Goal: Navigation & Orientation: Find specific page/section

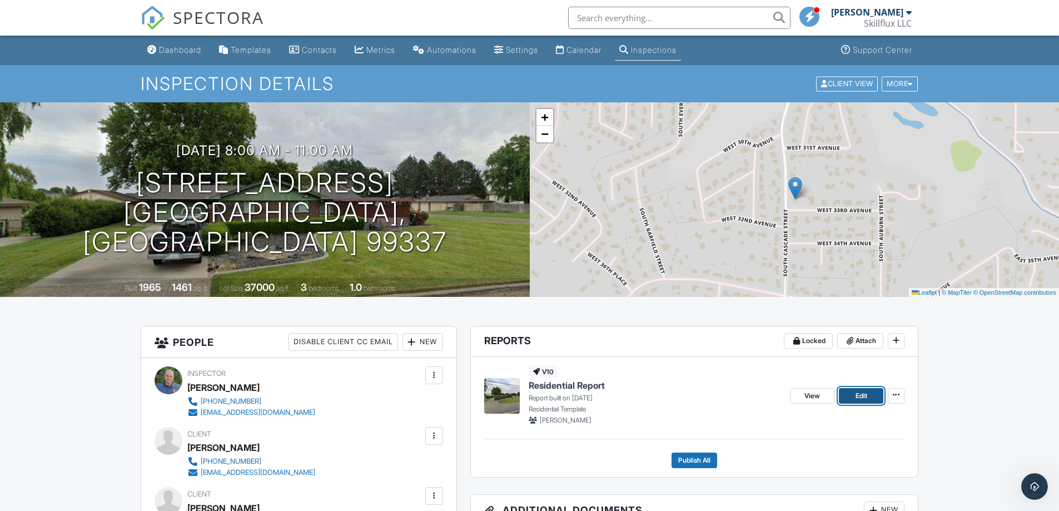
click at [854, 398] on link "Edit" at bounding box center [861, 396] width 44 height 16
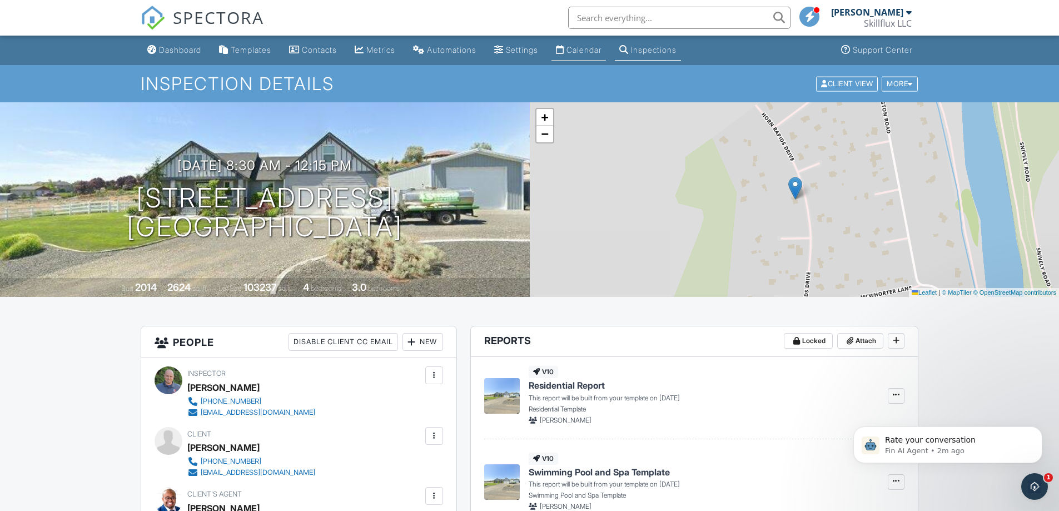
click at [593, 48] on div "Calendar" at bounding box center [583, 49] width 35 height 9
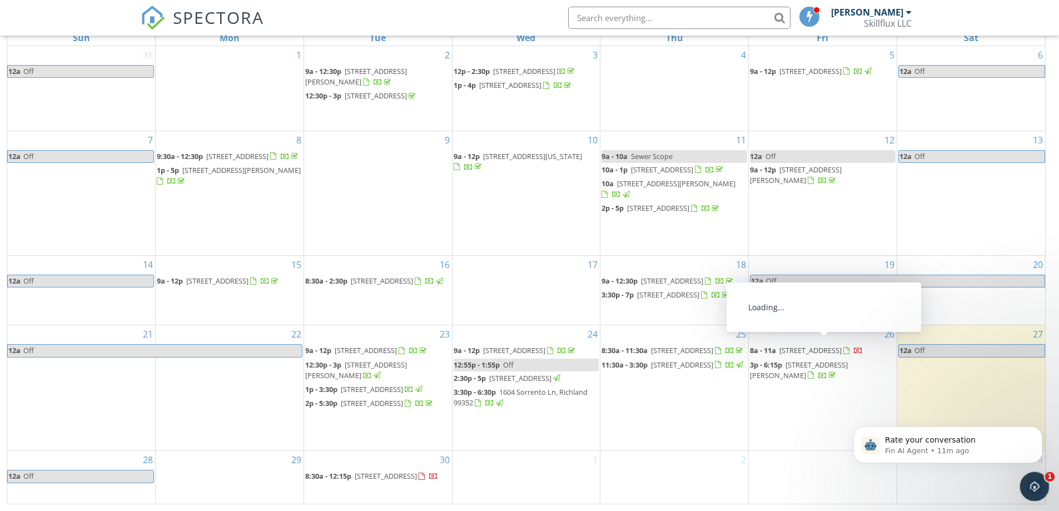
click at [1031, 482] on icon "Open Intercom Messenger" at bounding box center [1033, 485] width 18 height 18
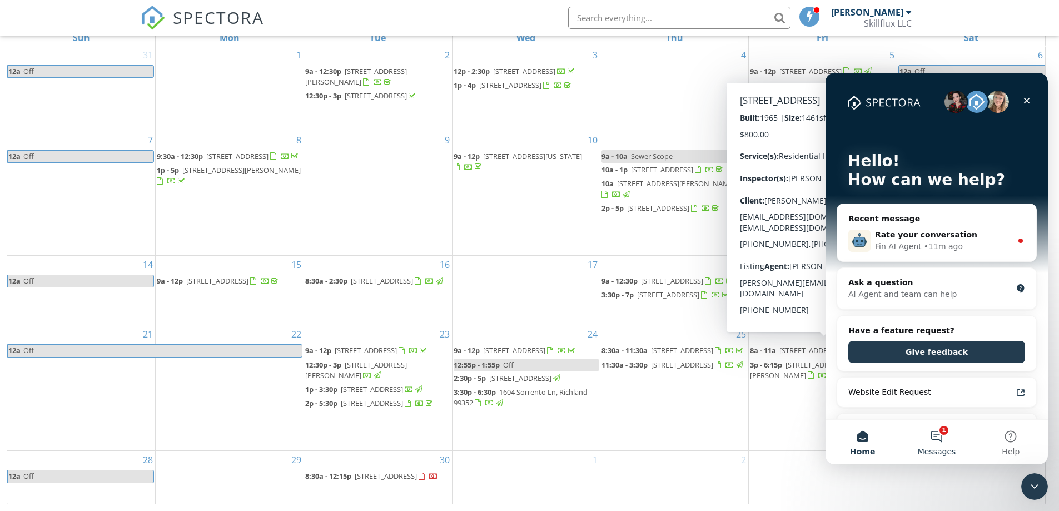
click at [937, 432] on button "1 Messages" at bounding box center [936, 442] width 74 height 44
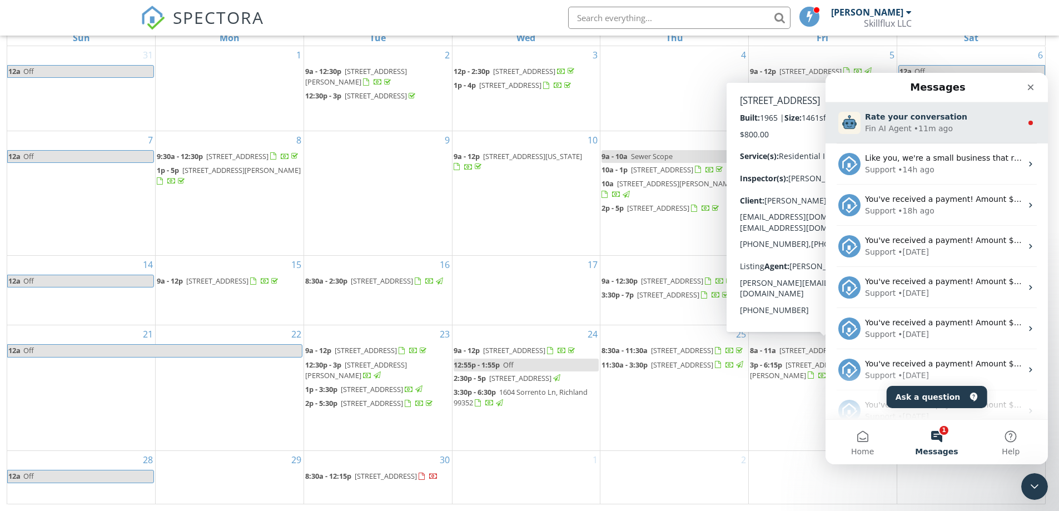
click at [951, 120] on div "Rate your conversation" at bounding box center [943, 117] width 157 height 12
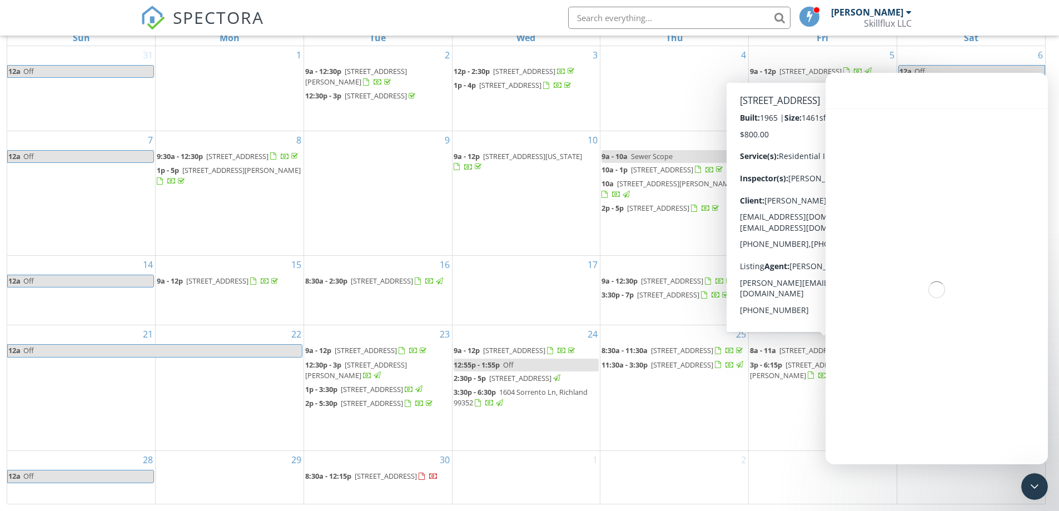
scroll to position [9, 0]
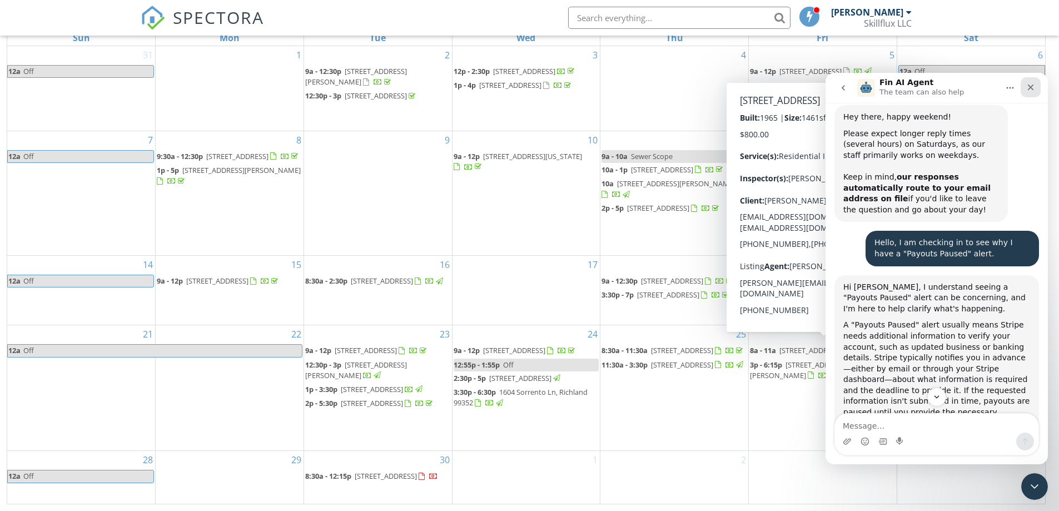
click at [1027, 89] on icon "Close" at bounding box center [1030, 87] width 9 height 9
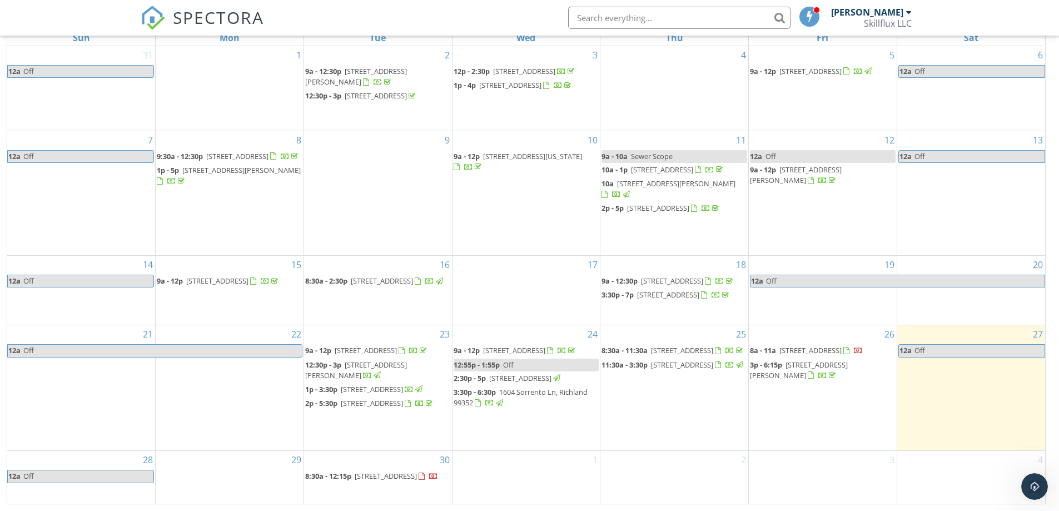
scroll to position [710, 0]
